Goal: Browse casually: Explore the website without a specific task or goal

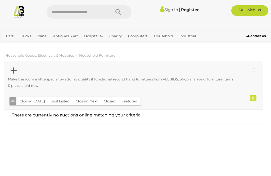
click at [0, 0] on span "Closing [DATE] and [DATE]" at bounding box center [0, 0] width 0 height 0
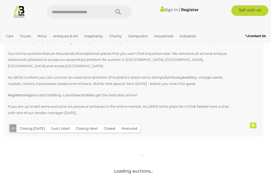
scroll to position [60, 0]
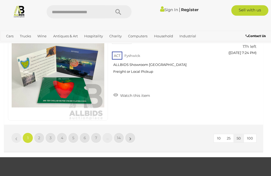
scroll to position [5142, 0]
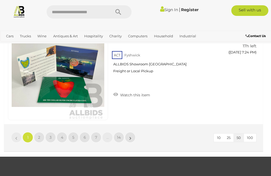
click at [132, 132] on link "»" at bounding box center [130, 137] width 11 height 11
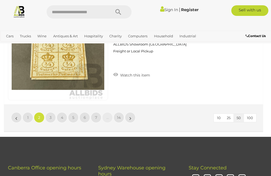
scroll to position [5160, 0]
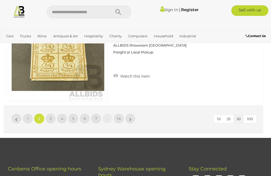
click at [52, 113] on link "3" at bounding box center [50, 118] width 11 height 11
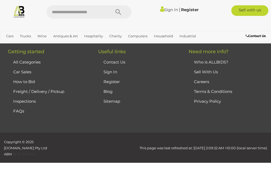
scroll to position [119, 0]
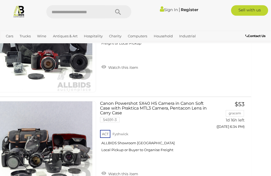
scroll to position [3248, 12]
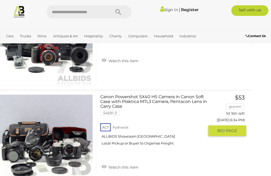
click at [157, 94] on link "Canon Powershot SX40 HS Camera in Canon Soft Case with Praktica MTL3 Camera, Pe…" at bounding box center [154, 121] width 100 height 55
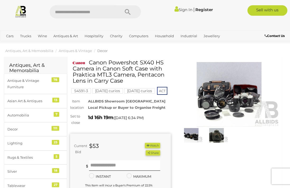
scroll to position [4, 0]
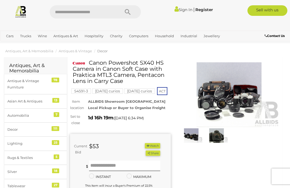
click at [231, 82] on img at bounding box center [229, 94] width 101 height 65
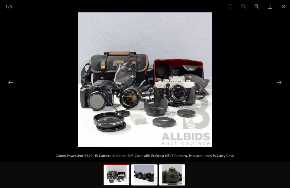
scroll to position [352, 5]
click at [282, 9] on button "Close gallery" at bounding box center [283, 6] width 13 height 12
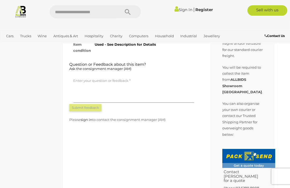
scroll to position [4, 5]
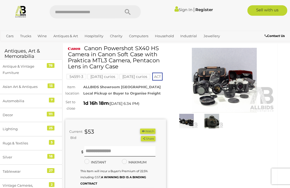
scroll to position [0, 5]
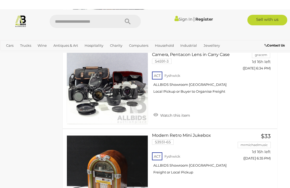
scroll to position [3003, 5]
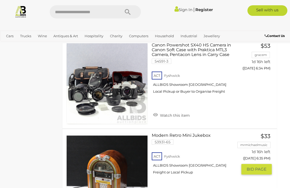
click at [95, 137] on link at bounding box center [106, 173] width 81 height 81
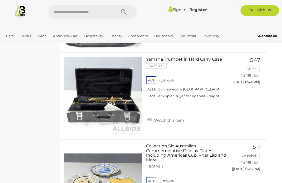
scroll to position [3466, 8]
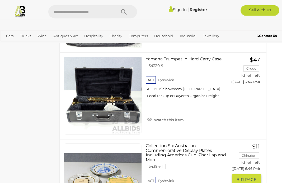
click at [78, 144] on img at bounding box center [103, 183] width 78 height 78
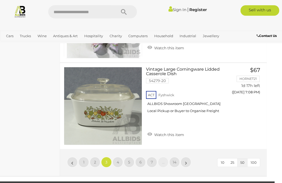
scroll to position [4536, 8]
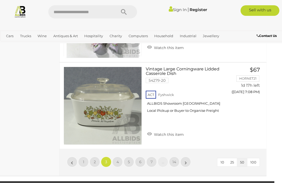
click at [120, 157] on link "4" at bounding box center [117, 162] width 11 height 11
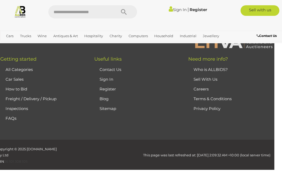
scroll to position [136, 0]
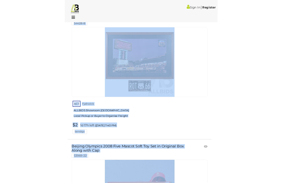
scroll to position [1656, 0]
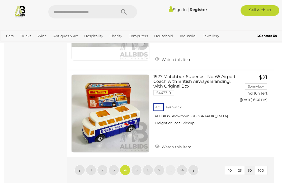
scroll to position [4511, 0]
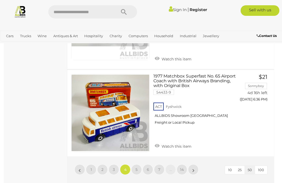
click at [194, 165] on link "»" at bounding box center [193, 170] width 11 height 11
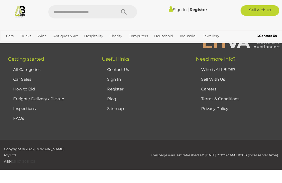
scroll to position [136, 0]
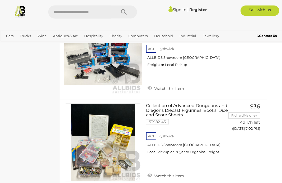
scroll to position [3135, 8]
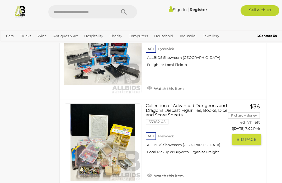
click at [94, 109] on link at bounding box center [103, 143] width 78 height 78
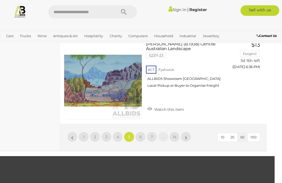
scroll to position [4544, 8]
click at [141, 135] on span "6" at bounding box center [140, 137] width 2 height 5
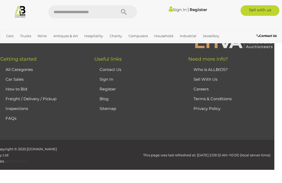
scroll to position [136, 0]
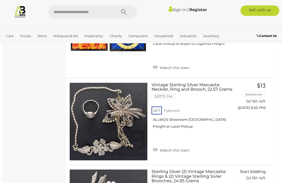
scroll to position [1759, 2]
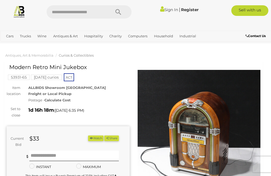
click at [236, 100] on img at bounding box center [198, 128] width 123 height 123
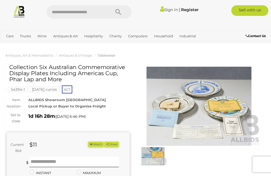
click at [229, 89] on img at bounding box center [198, 106] width 123 height 79
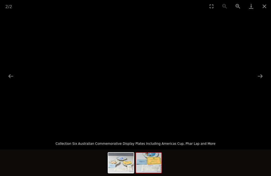
scroll to position [81, 0]
click at [262, 81] on button "Next slide" at bounding box center [259, 76] width 11 height 10
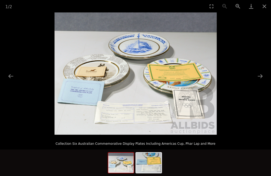
click at [259, 81] on button "Next slide" at bounding box center [259, 76] width 11 height 10
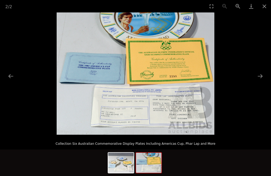
click at [261, 81] on button "Next slide" at bounding box center [259, 76] width 11 height 10
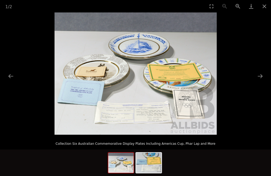
click at [262, 7] on button "Close gallery" at bounding box center [263, 6] width 13 height 12
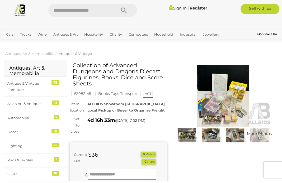
scroll to position [2, 0]
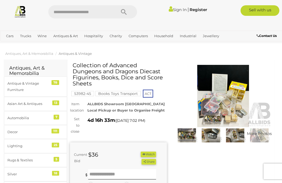
click at [227, 86] on img at bounding box center [223, 96] width 97 height 62
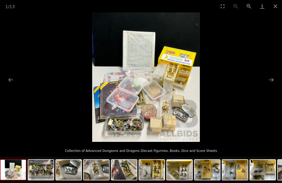
scroll to position [1, 0]
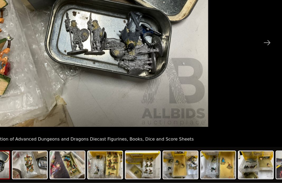
scroll to position [44, 8]
click at [266, 75] on button "Next slide" at bounding box center [271, 80] width 11 height 10
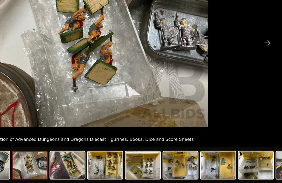
click at [266, 75] on button "Next slide" at bounding box center [271, 80] width 11 height 10
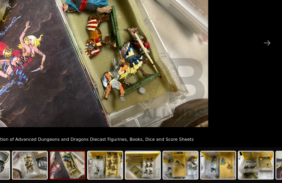
click at [266, 75] on button "Next slide" at bounding box center [271, 80] width 11 height 10
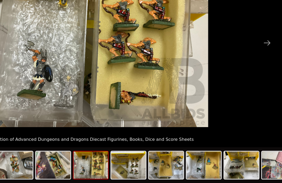
click at [266, 75] on button "Next slide" at bounding box center [271, 80] width 11 height 10
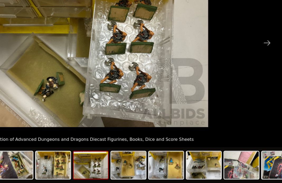
click at [266, 75] on button "Next slide" at bounding box center [271, 80] width 11 height 10
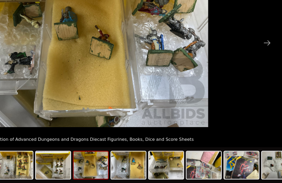
click at [266, 75] on button "Next slide" at bounding box center [271, 80] width 11 height 10
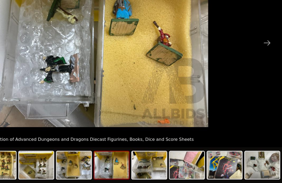
click at [266, 75] on button "Next slide" at bounding box center [271, 80] width 11 height 10
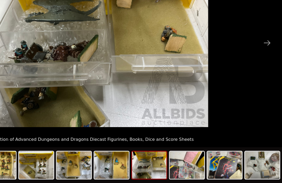
scroll to position [44, 8]
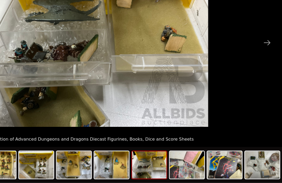
click at [266, 75] on button "Next slide" at bounding box center [271, 80] width 11 height 10
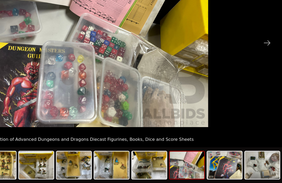
click at [266, 75] on button "Next slide" at bounding box center [271, 80] width 11 height 10
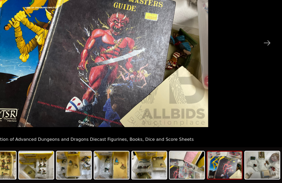
click at [266, 75] on button "Next slide" at bounding box center [271, 80] width 11 height 10
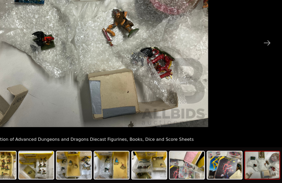
click at [266, 75] on button "Next slide" at bounding box center [271, 80] width 11 height 10
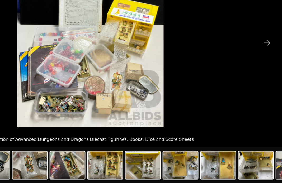
click at [266, 75] on button "Next slide" at bounding box center [271, 80] width 11 height 10
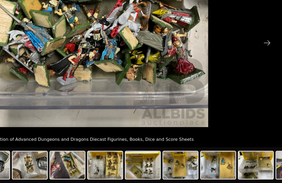
click at [266, 75] on button "Next slide" at bounding box center [271, 80] width 11 height 10
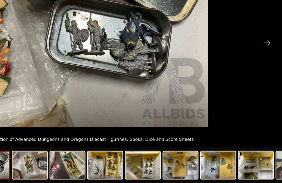
click at [266, 75] on button "Next slide" at bounding box center [271, 80] width 11 height 10
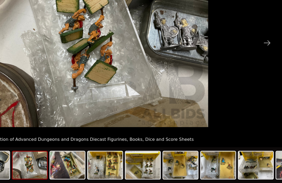
click at [266, 75] on button "Next slide" at bounding box center [271, 80] width 11 height 10
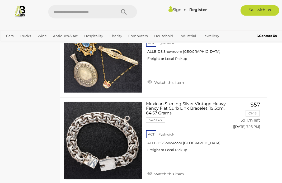
scroll to position [4525, 8]
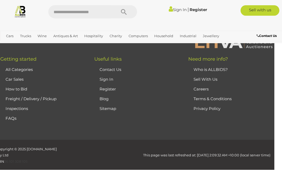
scroll to position [136, 0]
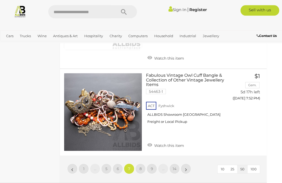
scroll to position [4534, 8]
click at [188, 164] on link "»" at bounding box center [185, 169] width 11 height 11
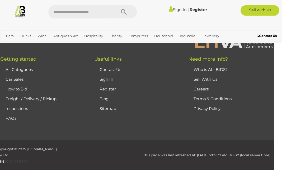
scroll to position [136, 0]
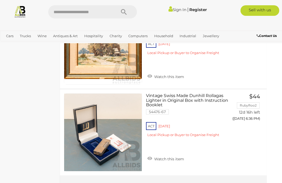
scroll to position [4563, 8]
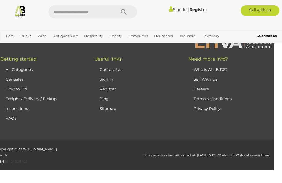
scroll to position [136, 0]
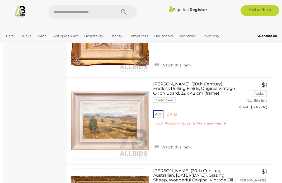
scroll to position [1333, 0]
click at [91, 122] on link at bounding box center [110, 121] width 78 height 78
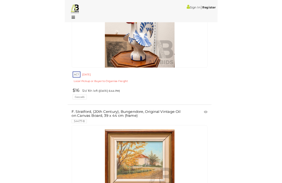
scroll to position [1805, 0]
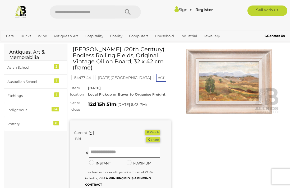
scroll to position [18, 0]
click at [233, 82] on img at bounding box center [229, 81] width 101 height 65
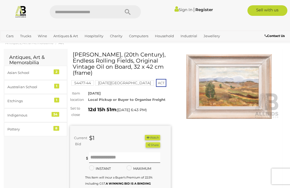
scroll to position [18, 0]
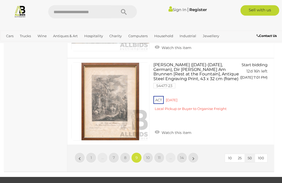
scroll to position [4426, 1]
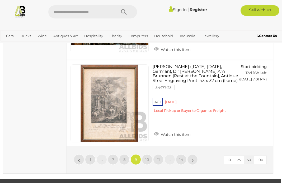
click at [196, 155] on link "»" at bounding box center [192, 160] width 11 height 11
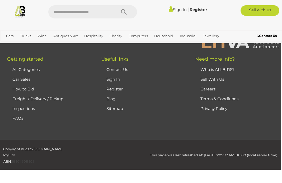
scroll to position [136, 0]
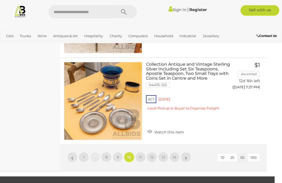
scroll to position [4423, 8]
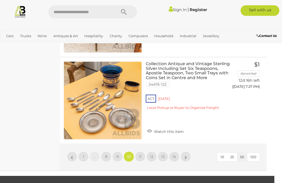
click at [188, 152] on link "»" at bounding box center [185, 157] width 11 height 11
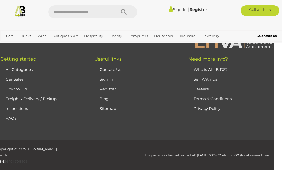
scroll to position [136, 0]
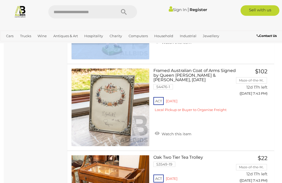
scroll to position [3706, 0]
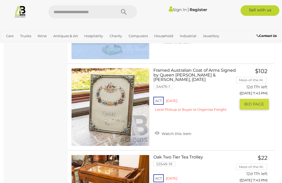
click at [220, 116] on div "ACT Red Hill Local Pickup or Buyer to Organise Freight" at bounding box center [195, 106] width 82 height 20
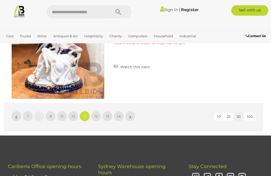
scroll to position [5163, 0]
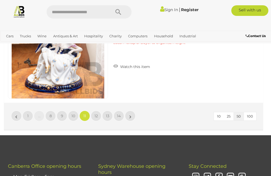
click at [132, 110] on link "»" at bounding box center [130, 115] width 11 height 11
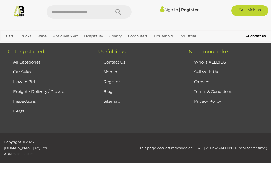
scroll to position [119, 0]
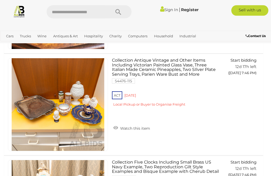
scroll to position [228, 0]
click at [90, 67] on link at bounding box center [58, 104] width 100 height 93
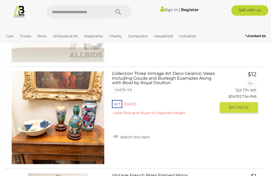
scroll to position [2758, 0]
click at [197, 71] on link "Collection Three Vintage Art Deco Ceramic Vases Including Gouda and Burleigh Ex…" at bounding box center [166, 95] width 100 height 48
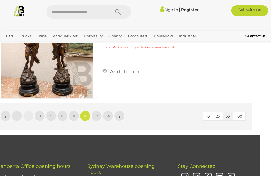
scroll to position [5163, 11]
click at [177, 103] on div "10 25 50 100 « 1 … 8 9 10 11 12 13 14 »" at bounding box center [122, 116] width 259 height 27
click at [121, 110] on link "»" at bounding box center [119, 115] width 11 height 11
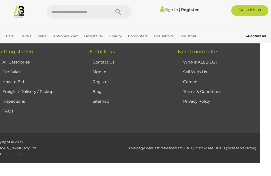
scroll to position [119, 0]
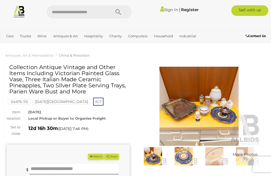
click at [202, 86] on img at bounding box center [198, 106] width 123 height 79
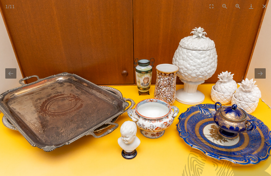
click at [260, 76] on button "Next slide" at bounding box center [259, 73] width 11 height 10
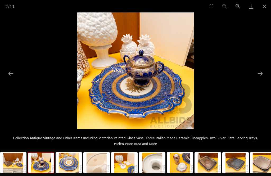
click at [258, 76] on button "Next slide" at bounding box center [259, 73] width 11 height 10
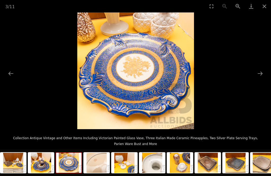
click at [257, 78] on picture at bounding box center [135, 70] width 271 height 117
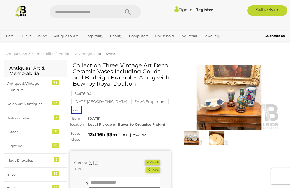
scroll to position [2, 0]
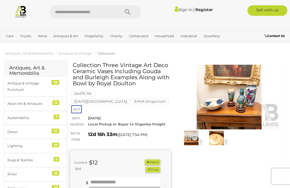
click at [223, 105] on img at bounding box center [229, 97] width 101 height 65
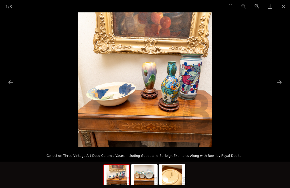
click at [277, 81] on button "Next slide" at bounding box center [278, 82] width 11 height 10
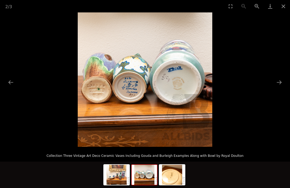
click at [278, 82] on button "Next slide" at bounding box center [278, 82] width 11 height 10
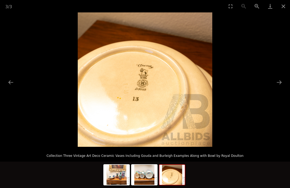
click at [280, 84] on button "Next slide" at bounding box center [278, 82] width 11 height 10
